Goal: Transaction & Acquisition: Subscribe to service/newsletter

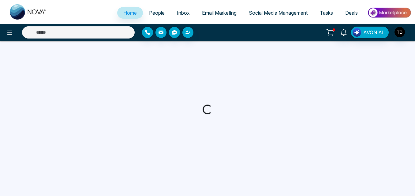
select select "*"
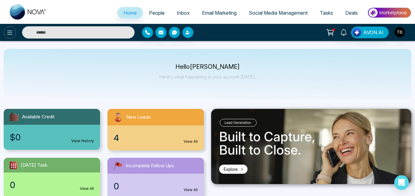
click at [6, 30] on icon at bounding box center [9, 32] width 7 height 7
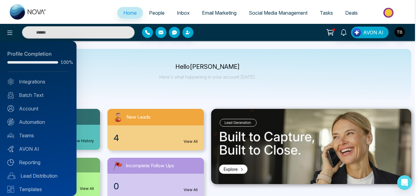
click at [218, 12] on div at bounding box center [209, 98] width 418 height 196
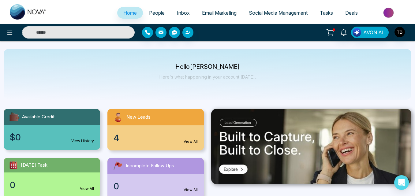
click at [213, 12] on span "Email Marketing" at bounding box center [219, 13] width 35 height 6
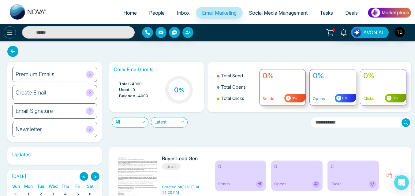
click at [6, 33] on icon at bounding box center [9, 32] width 7 height 7
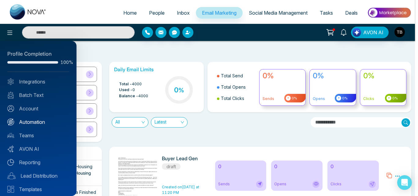
click at [30, 124] on link "Automation" at bounding box center [38, 121] width 62 height 7
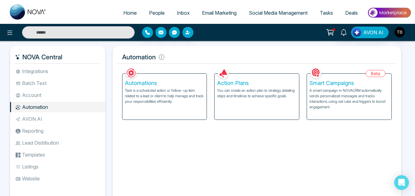
click at [167, 96] on p "Task is a scheduled action or follow-up item related to a lead or client to hel…" at bounding box center [165, 96] width 80 height 17
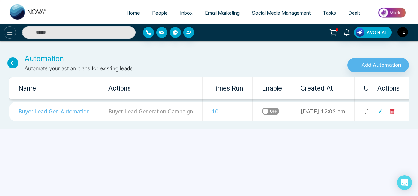
click at [6, 34] on icon at bounding box center [9, 32] width 7 height 7
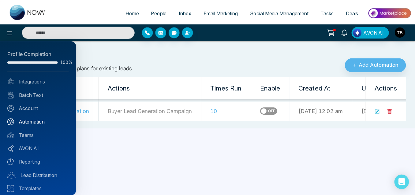
scroll to position [45, 0]
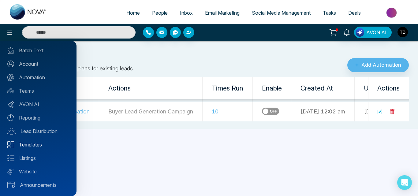
click at [27, 146] on link "Templates" at bounding box center [38, 144] width 62 height 7
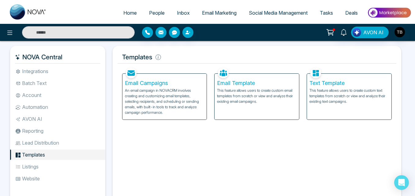
click at [158, 101] on p "An email campaign in NOVACRM involves creating and customizing email templates,…" at bounding box center [165, 102] width 80 height 28
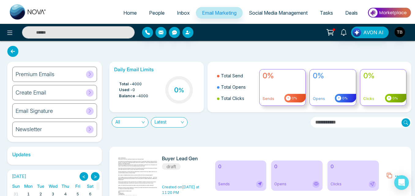
click at [10, 51] on icon at bounding box center [12, 51] width 11 height 11
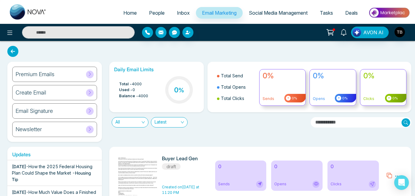
click at [13, 51] on icon at bounding box center [12, 51] width 11 height 11
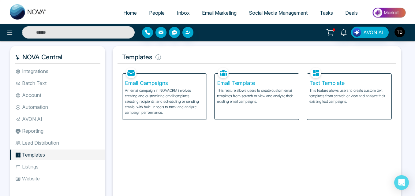
click at [249, 88] on p "This feature allows users to create custom email templates from scratch or view…" at bounding box center [257, 96] width 80 height 17
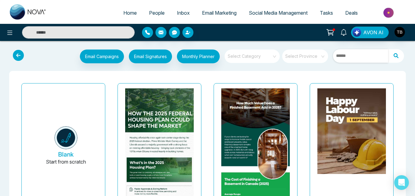
click at [348, 56] on input "text" at bounding box center [360, 55] width 55 height 13
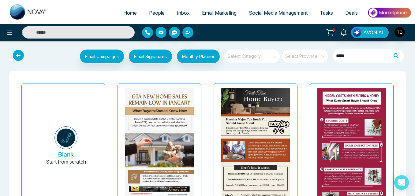
click at [393, 57] on icon at bounding box center [396, 55] width 16 height 13
click at [357, 58] on input "*****" at bounding box center [360, 55] width 55 height 13
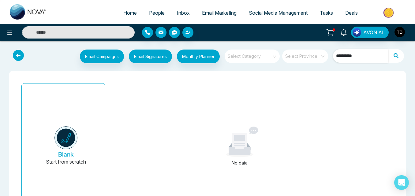
click at [375, 57] on input "**********" at bounding box center [360, 55] width 55 height 13
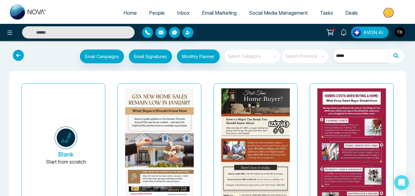
type input "*****"
click at [267, 58] on input "search" at bounding box center [250, 54] width 44 height 9
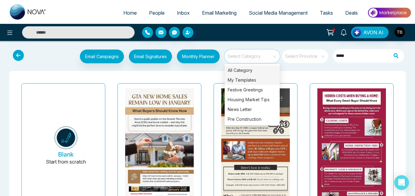
click at [232, 80] on div "My Templates" at bounding box center [252, 80] width 55 height 10
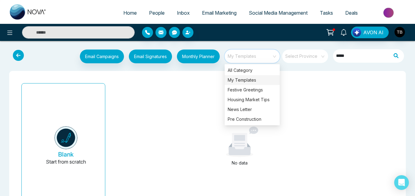
click at [218, 71] on div "Blank Start from scratch No data" at bounding box center [207, 146] width 396 height 151
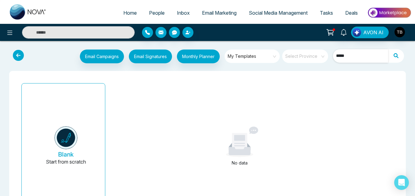
click at [346, 55] on input "*****" at bounding box center [360, 55] width 55 height 13
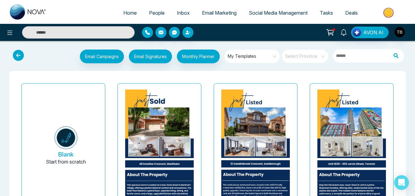
click at [112, 88] on div "48 Emeline Crescent Markham- Taha(Just Sold) Last updated: Aug 26, 2025" at bounding box center [159, 156] width 96 height 150
click at [20, 51] on icon at bounding box center [18, 55] width 11 height 11
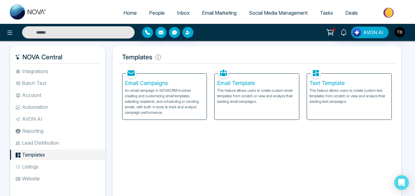
click at [44, 73] on li "Integrations" at bounding box center [57, 71] width 95 height 10
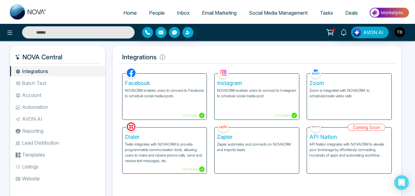
click at [38, 110] on li "Automation" at bounding box center [57, 107] width 95 height 10
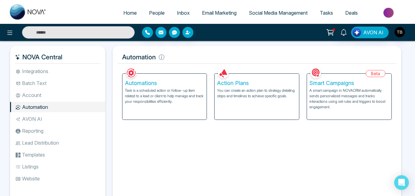
click at [240, 88] on p "You can create an action plan to strategy detailing steps and timelines to achi…" at bounding box center [257, 93] width 80 height 11
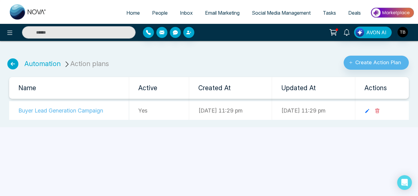
click at [15, 64] on icon at bounding box center [12, 63] width 11 height 11
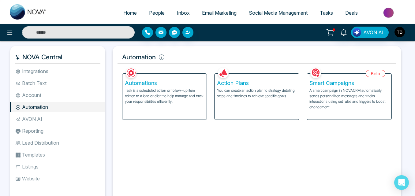
click at [143, 95] on p "Task is a scheduled action or follow-up item related to a lead or client to hel…" at bounding box center [165, 96] width 80 height 17
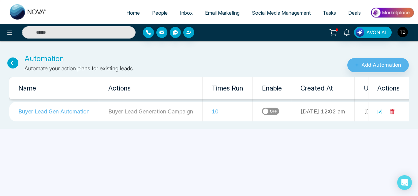
click at [380, 111] on icon at bounding box center [379, 112] width 5 height 5
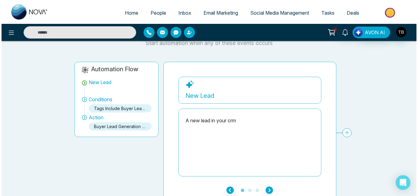
scroll to position [35, 0]
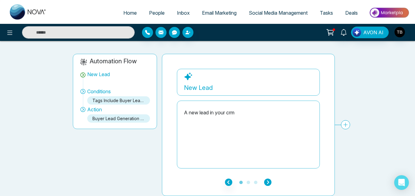
click at [268, 180] on icon "button" at bounding box center [267, 182] width 7 height 7
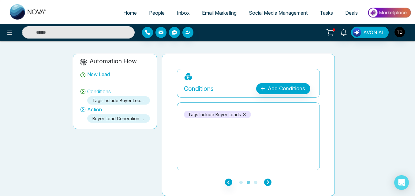
click at [268, 180] on icon "button" at bounding box center [267, 182] width 7 height 7
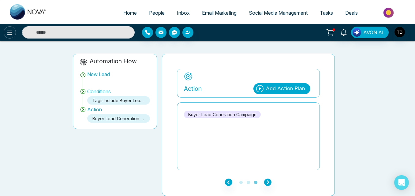
click at [10, 33] on icon at bounding box center [9, 33] width 5 height 4
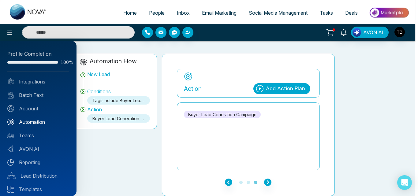
click at [28, 123] on link "Automation" at bounding box center [38, 121] width 62 height 7
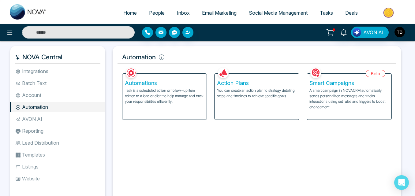
click at [233, 97] on p "You can create an action plan to strategy detailing steps and timelines to achi…" at bounding box center [257, 93] width 80 height 11
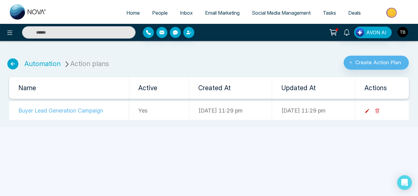
click at [370, 111] on icon at bounding box center [367, 111] width 6 height 6
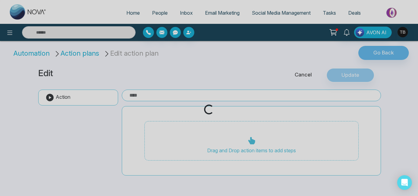
type input "**********"
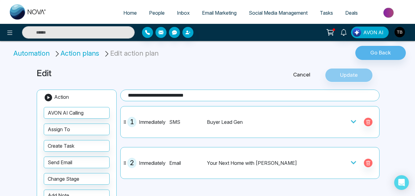
click at [350, 162] on icon at bounding box center [353, 163] width 6 height 6
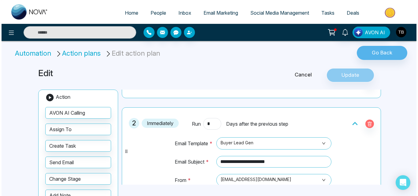
scroll to position [31, 0]
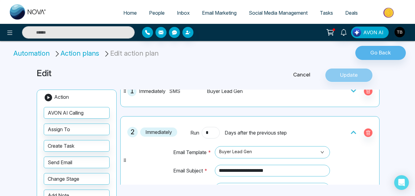
click at [301, 75] on link "Cancel" at bounding box center [301, 75] width 47 height 8
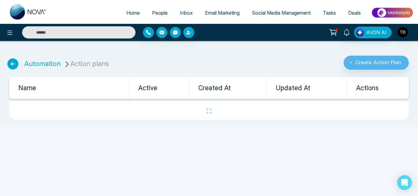
click at [17, 65] on icon at bounding box center [12, 63] width 11 height 11
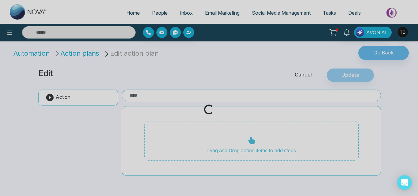
type input "**********"
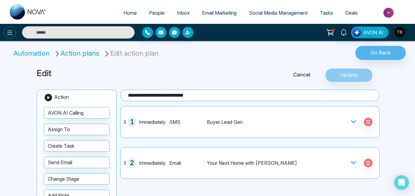
click at [10, 32] on icon at bounding box center [9, 32] width 7 height 7
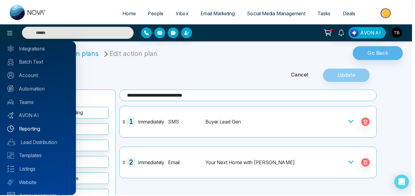
scroll to position [45, 0]
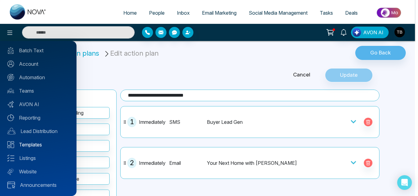
click at [24, 144] on link "Templates" at bounding box center [38, 144] width 62 height 7
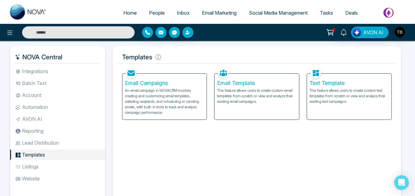
click at [238, 102] on p "This feature allows users to create custom email templates from scratch or view…" at bounding box center [257, 96] width 80 height 17
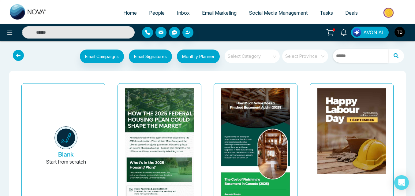
click at [355, 58] on input "text" at bounding box center [360, 55] width 55 height 13
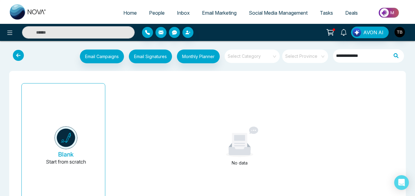
click at [396, 59] on icon at bounding box center [396, 55] width 16 height 13
click at [40, 73] on div "Blank Start from scratch No data" at bounding box center [207, 146] width 396 height 151
click at [407, 74] on div "Blank Start from scratch No data" at bounding box center [207, 146] width 415 height 151
click at [353, 58] on input "**********" at bounding box center [360, 55] width 55 height 13
click at [376, 58] on input "**********" at bounding box center [360, 55] width 55 height 13
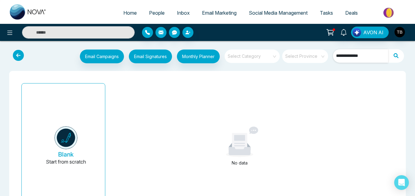
click at [255, 61] on span at bounding box center [250, 56] width 44 height 13
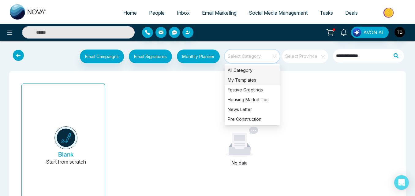
click at [244, 80] on div "My Templates" at bounding box center [252, 80] width 55 height 10
click at [296, 146] on div "No data" at bounding box center [239, 146] width 256 height 131
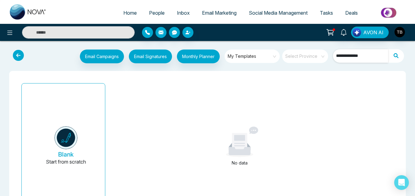
click at [348, 56] on input "**********" at bounding box center [360, 55] width 55 height 13
type input "**********"
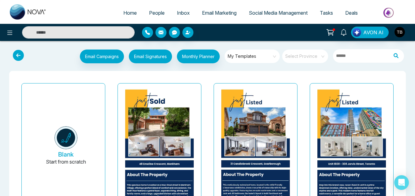
click at [305, 76] on div "Blank Start from scratch [STREET_ADDRESS] [PERSON_NAME](Just Sold) Last updated…" at bounding box center [207, 155] width 387 height 159
click at [13, 33] on icon at bounding box center [9, 32] width 7 height 7
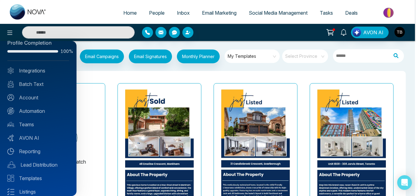
scroll to position [12, 0]
click at [33, 109] on link "Automation" at bounding box center [38, 109] width 62 height 7
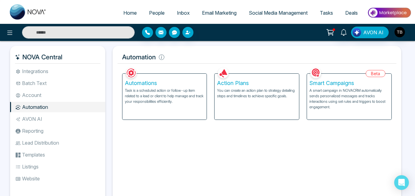
click at [170, 100] on p "Task is a scheduled action or follow-up item related to a lead or client to hel…" at bounding box center [165, 96] width 80 height 17
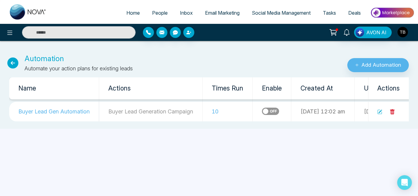
click at [12, 66] on icon at bounding box center [12, 63] width 11 height 11
click at [152, 11] on span "People" at bounding box center [160, 13] width 16 height 6
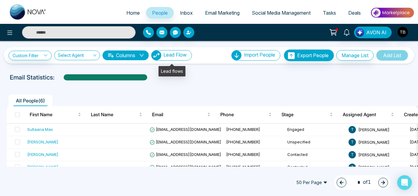
click at [181, 58] on span "Lead Flow" at bounding box center [174, 55] width 23 height 6
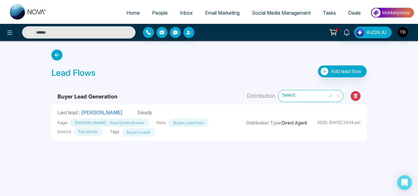
click at [56, 58] on icon at bounding box center [56, 55] width 11 height 11
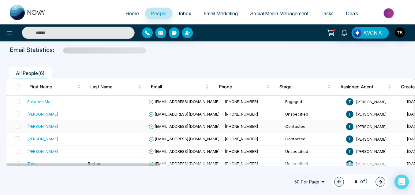
scroll to position [35, 0]
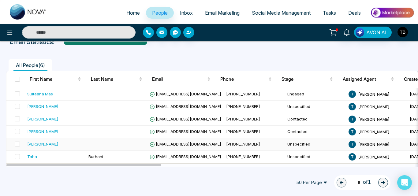
click at [31, 144] on div "[PERSON_NAME]" at bounding box center [42, 144] width 31 height 6
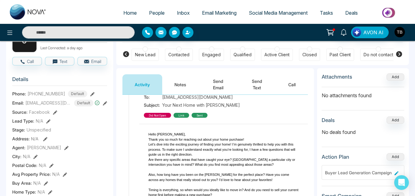
scroll to position [48, 0]
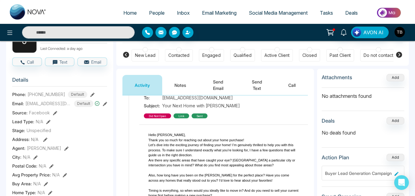
click at [125, 13] on span "Home" at bounding box center [129, 13] width 13 height 6
select select "*"
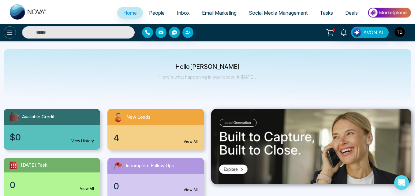
click at [9, 31] on icon at bounding box center [9, 32] width 7 height 7
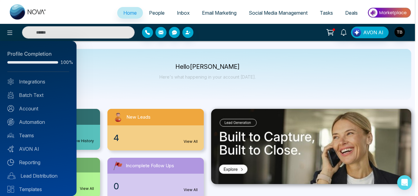
click at [218, 13] on div at bounding box center [209, 98] width 418 height 196
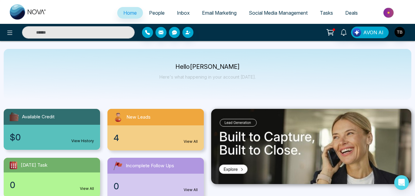
click at [222, 11] on span "Email Marketing" at bounding box center [219, 13] width 35 height 6
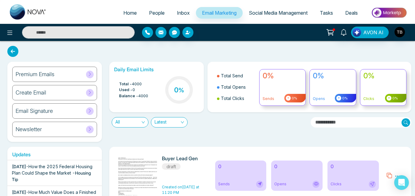
click at [15, 54] on icon at bounding box center [12, 51] width 11 height 11
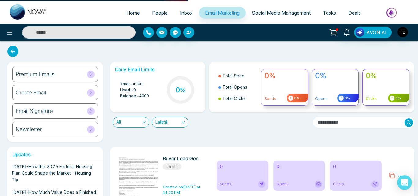
select select "*"
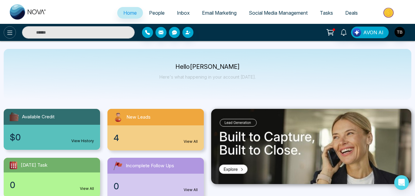
click at [8, 28] on button at bounding box center [10, 32] width 12 height 12
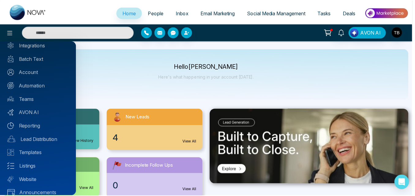
scroll to position [38, 0]
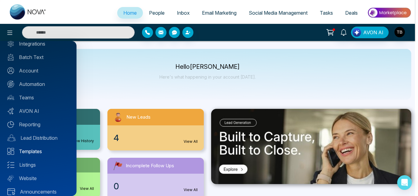
click at [29, 151] on link "Templates" at bounding box center [38, 151] width 62 height 7
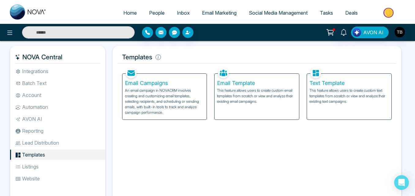
click at [219, 14] on span "Email Marketing" at bounding box center [219, 13] width 35 height 6
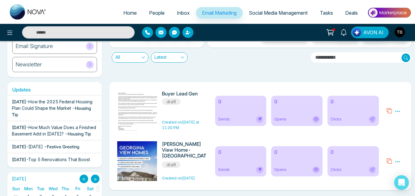
scroll to position [67, 0]
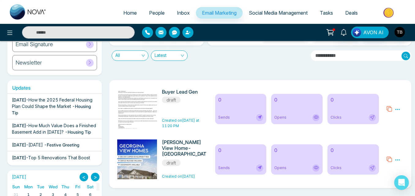
click at [143, 99] on img at bounding box center [139, 110] width 86 height 43
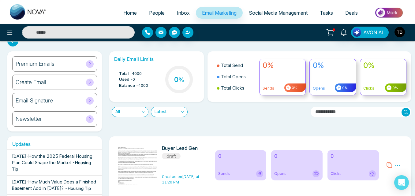
scroll to position [0, 0]
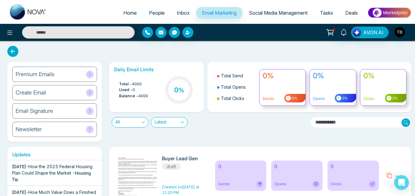
click at [76, 91] on div "Create Email" at bounding box center [54, 92] width 85 height 15
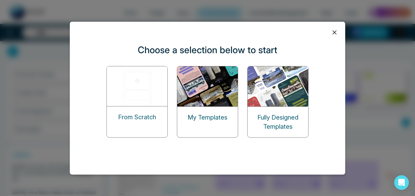
click at [201, 104] on img at bounding box center [207, 86] width 61 height 40
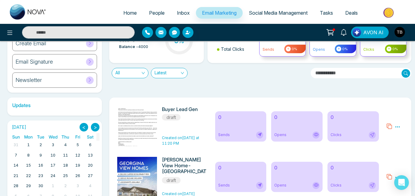
scroll to position [67, 0]
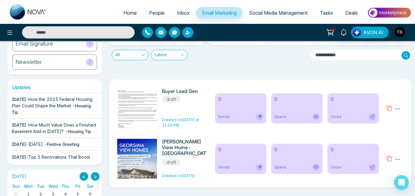
click at [194, 112] on div "Buyer Lead Gen draft Created on Last Friday at 11:20 PM" at bounding box center [184, 108] width 45 height 40
click at [145, 109] on img at bounding box center [139, 109] width 86 height 43
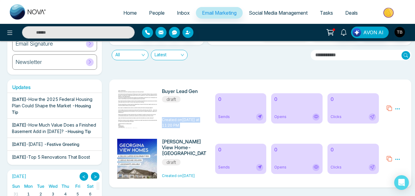
click at [145, 109] on img at bounding box center [139, 109] width 86 height 43
click at [214, 95] on div "0 Sends 0 Opens 0 Clicks" at bounding box center [296, 108] width 171 height 40
click at [199, 110] on div "Buyer Lead Gen draft Created on Last Friday at 11:20 PM" at bounding box center [184, 108] width 45 height 40
click at [397, 110] on icon at bounding box center [398, 109] width 6 height 6
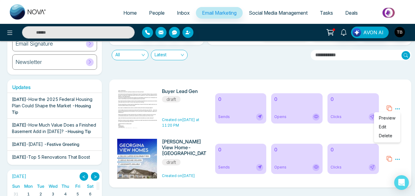
click at [386, 125] on link "Edit" at bounding box center [382, 126] width 7 height 5
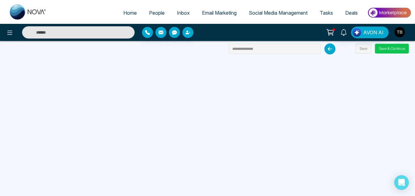
click at [388, 47] on button "Save & Continue" at bounding box center [392, 49] width 34 height 10
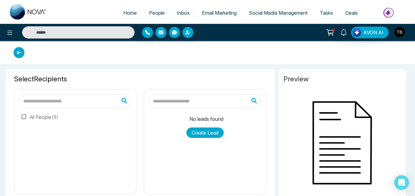
type input "**********"
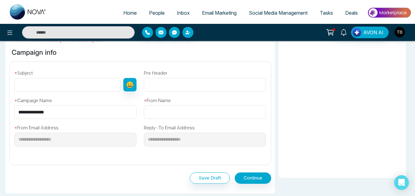
scroll to position [178, 0]
click at [66, 85] on input "text" at bounding box center [67, 85] width 106 height 14
click at [85, 86] on input "text" at bounding box center [67, 85] width 106 height 14
paste input "**********"
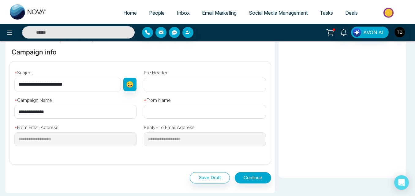
type input "**********"
click at [155, 113] on input "text" at bounding box center [205, 112] width 122 height 14
type input "**********"
click at [246, 178] on button "Continue" at bounding box center [253, 177] width 36 height 11
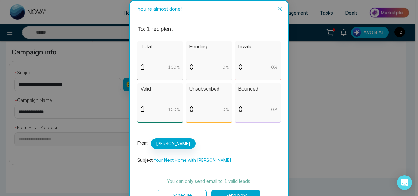
click at [230, 192] on button "Send Now" at bounding box center [235, 195] width 49 height 11
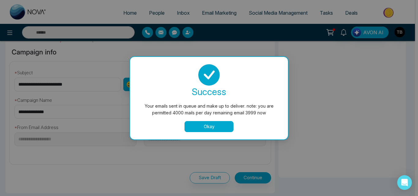
click at [216, 129] on button "Okay" at bounding box center [208, 126] width 49 height 11
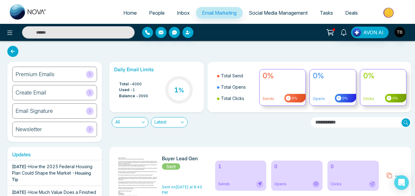
click at [92, 74] on icon at bounding box center [89, 74] width 5 height 5
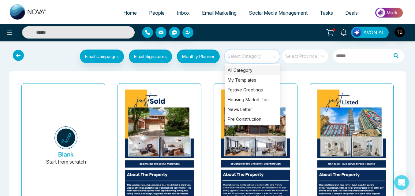
click at [270, 57] on input "search" at bounding box center [250, 54] width 44 height 9
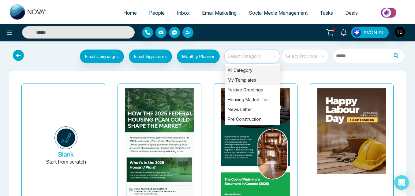
click at [253, 80] on div "My Templates" at bounding box center [252, 80] width 55 height 10
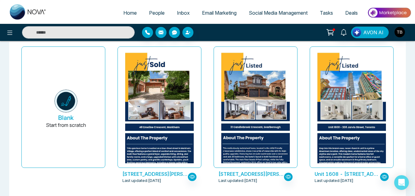
scroll to position [51, 0]
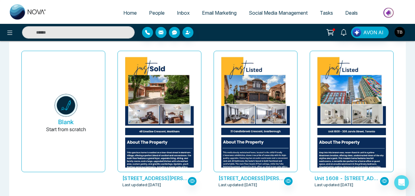
click at [208, 123] on div "31 Candlebrook Crescent, Scarborough - Taha Last updated: Aug 25, 2025" at bounding box center [255, 123] width 96 height 150
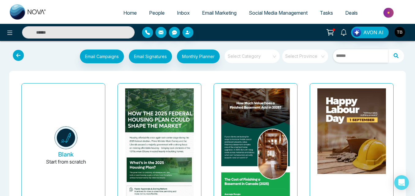
click at [346, 54] on input "text" at bounding box center [360, 55] width 55 height 13
type input "**********"
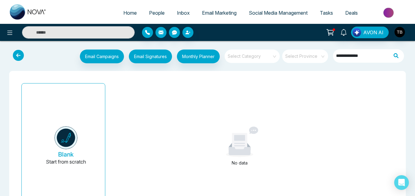
click at [13, 55] on icon at bounding box center [18, 55] width 11 height 11
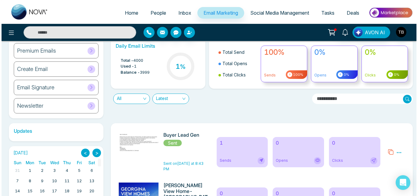
scroll to position [31, 0]
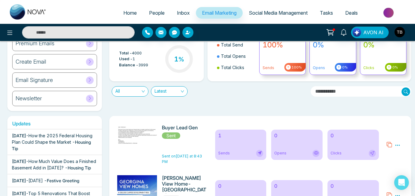
click at [396, 145] on icon at bounding box center [397, 145] width 5 height 1
click at [378, 153] on span "Preview" at bounding box center [386, 154] width 17 height 5
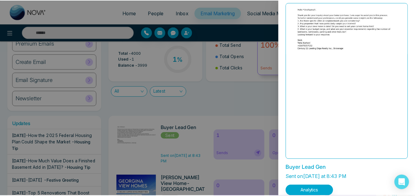
scroll to position [0, 0]
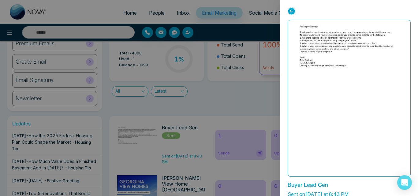
click at [288, 10] on icon at bounding box center [292, 11] width 8 height 8
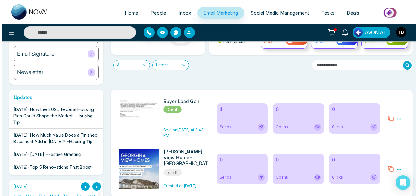
scroll to position [71, 0]
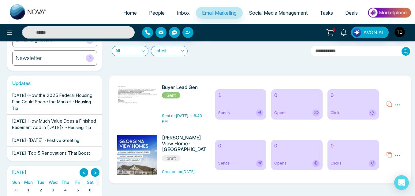
click at [397, 104] on icon at bounding box center [398, 105] width 6 height 6
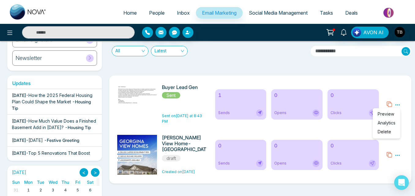
click at [380, 113] on span "Preview" at bounding box center [386, 113] width 17 height 5
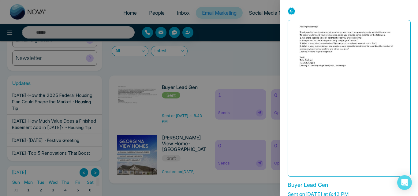
click at [313, 71] on img at bounding box center [349, 46] width 208 height 50
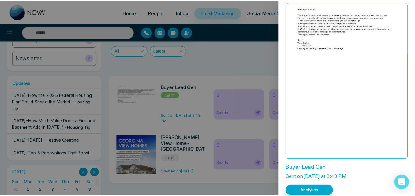
scroll to position [0, 0]
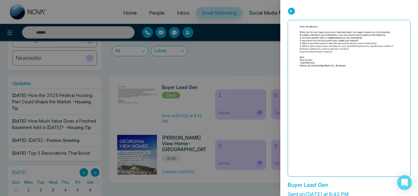
click at [291, 11] on icon at bounding box center [292, 11] width 8 height 8
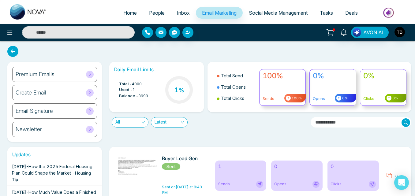
click at [224, 13] on span "Email Marketing" at bounding box center [219, 13] width 35 height 6
click at [63, 77] on div "Premium Emails" at bounding box center [54, 74] width 85 height 15
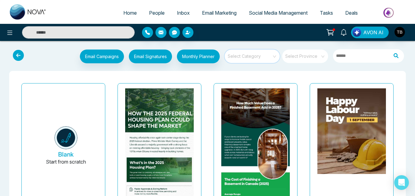
click at [257, 56] on input "search" at bounding box center [250, 54] width 44 height 9
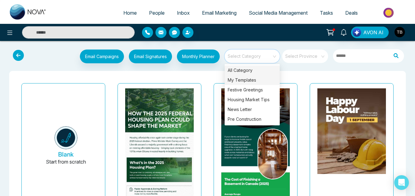
click at [240, 78] on div "My Templates" at bounding box center [252, 80] width 55 height 10
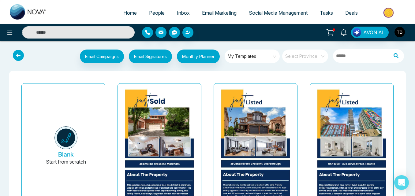
click at [208, 78] on div "Blank Start from scratch [STREET_ADDRESS] [PERSON_NAME](Just Sold) Last updated…" at bounding box center [207, 155] width 387 height 159
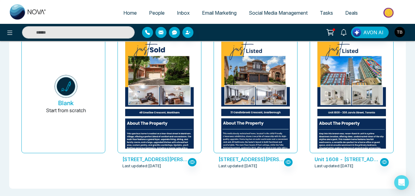
click at [13, 77] on div "Blank Start from scratch [STREET_ADDRESS] [PERSON_NAME](Just Sold) Last updated…" at bounding box center [207, 104] width 396 height 169
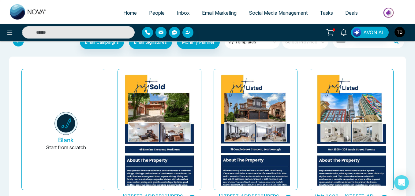
scroll to position [0, 0]
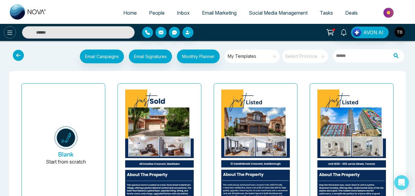
click at [7, 35] on icon at bounding box center [9, 32] width 7 height 7
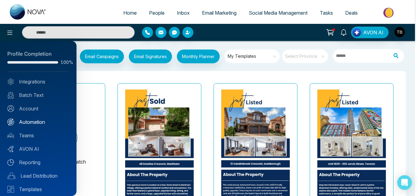
click at [30, 121] on link "Automation" at bounding box center [38, 121] width 62 height 7
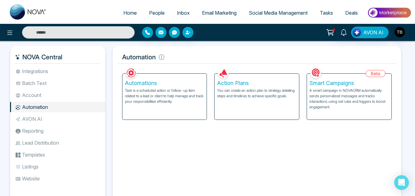
click at [234, 105] on div "Action Plans You can create an action plan to strategy detailing steps and time…" at bounding box center [256, 97] width 84 height 46
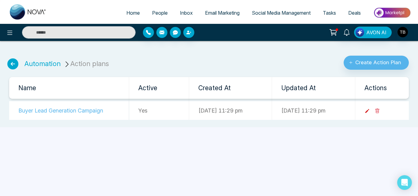
click at [370, 110] on icon at bounding box center [367, 111] width 6 height 6
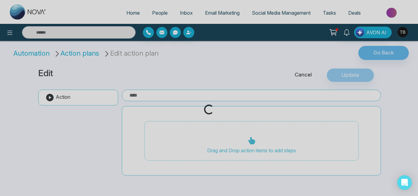
type input "**********"
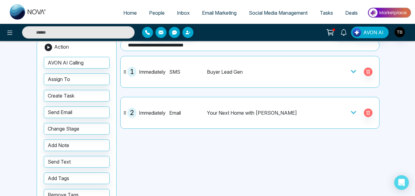
scroll to position [52, 0]
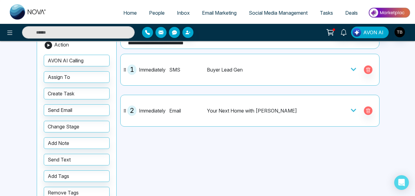
click at [351, 111] on icon at bounding box center [353, 110] width 5 height 3
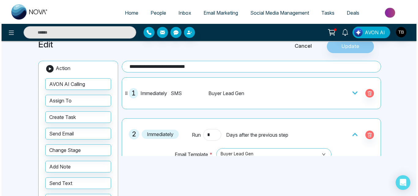
scroll to position [0, 0]
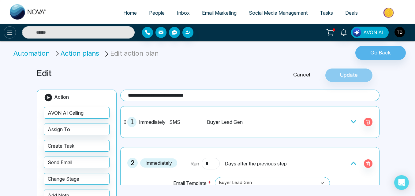
click at [10, 32] on icon at bounding box center [9, 32] width 7 height 7
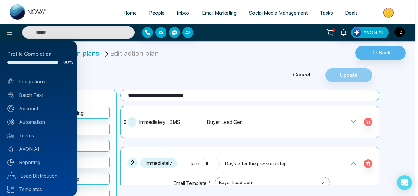
click at [372, 54] on div at bounding box center [209, 98] width 418 height 196
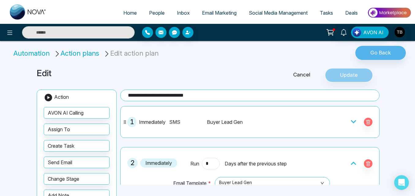
click at [214, 13] on span "Email Marketing" at bounding box center [219, 13] width 35 height 6
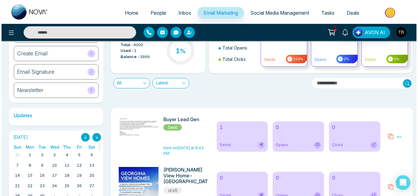
scroll to position [62, 0]
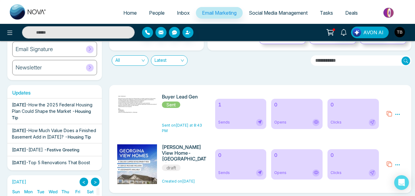
click at [397, 114] on icon at bounding box center [398, 115] width 6 height 6
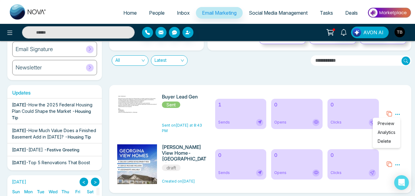
click at [214, 68] on div "Daily Email Limits Total - 4000 Used - 1 Balance - 3999 1 % Total Send Total Op…" at bounding box center [259, 40] width 306 height 80
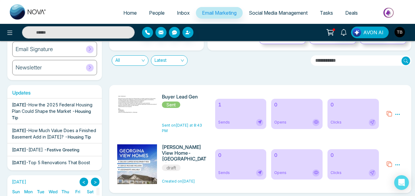
click at [395, 114] on icon at bounding box center [397, 114] width 5 height 1
click at [383, 121] on span "Preview" at bounding box center [386, 123] width 17 height 5
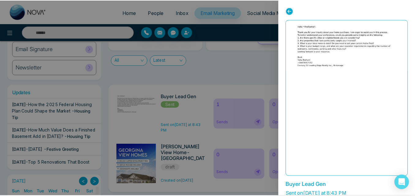
scroll to position [0, 0]
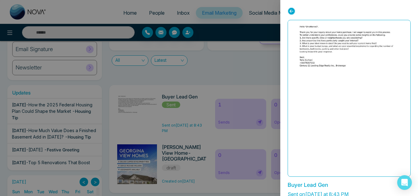
click at [292, 14] on icon at bounding box center [292, 11] width 8 height 8
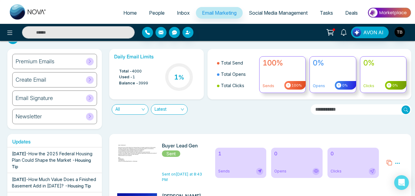
scroll to position [9, 0]
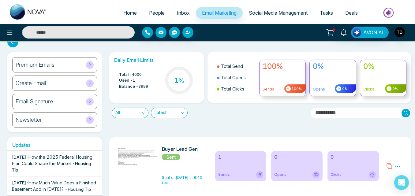
click at [397, 165] on icon at bounding box center [398, 167] width 6 height 6
click at [380, 140] on span "Preview" at bounding box center [386, 138] width 17 height 5
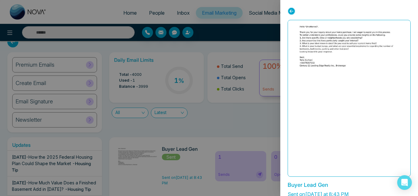
click at [293, 13] on icon at bounding box center [292, 11] width 8 height 8
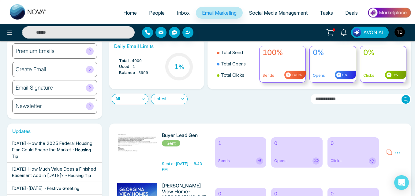
scroll to position [43, 0]
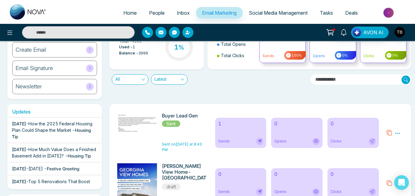
click at [223, 130] on div "1 Sends" at bounding box center [240, 133] width 51 height 30
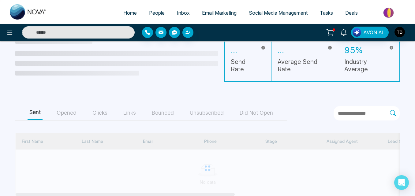
scroll to position [12, 0]
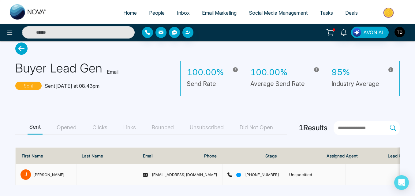
click at [42, 174] on div "[PERSON_NAME]" at bounding box center [48, 175] width 31 height 6
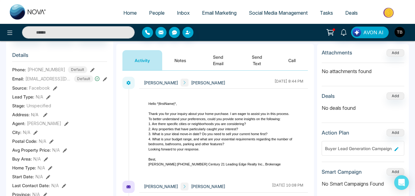
scroll to position [74, 0]
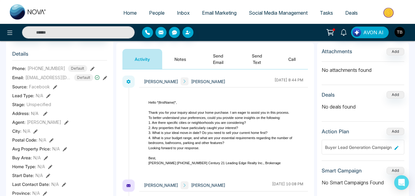
click at [211, 17] on link "Email Marketing" at bounding box center [219, 13] width 47 height 12
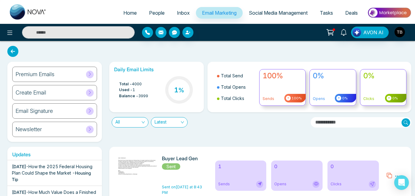
click at [67, 97] on div "Create Email" at bounding box center [54, 92] width 85 height 15
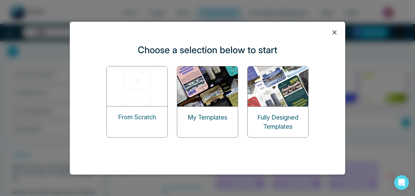
click at [155, 98] on img at bounding box center [137, 86] width 61 height 40
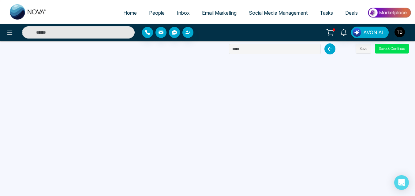
click at [123, 12] on span "Home" at bounding box center [129, 13] width 13 height 6
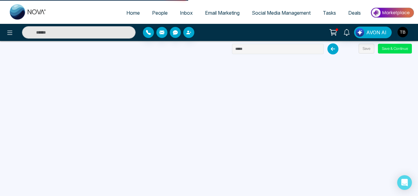
select select "*"
